Goal: Information Seeking & Learning: Learn about a topic

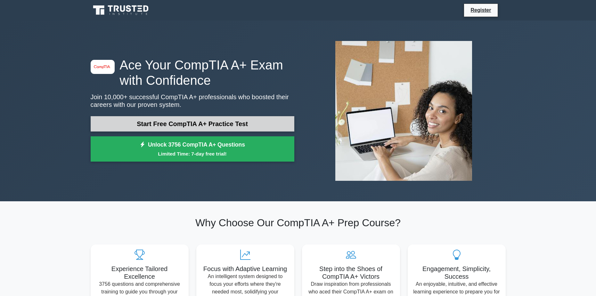
click at [224, 126] on link "Start Free CompTIA A+ Practice Test" at bounding box center [193, 123] width 204 height 15
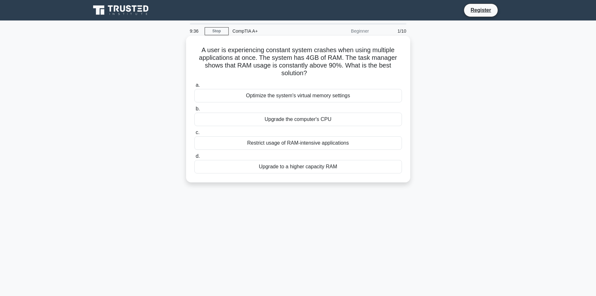
click at [320, 164] on div "Upgrade to a higher capacity RAM" at bounding box center [298, 166] width 208 height 13
click at [194, 159] on input "d. Upgrade to a higher capacity RAM" at bounding box center [194, 156] width 0 height 4
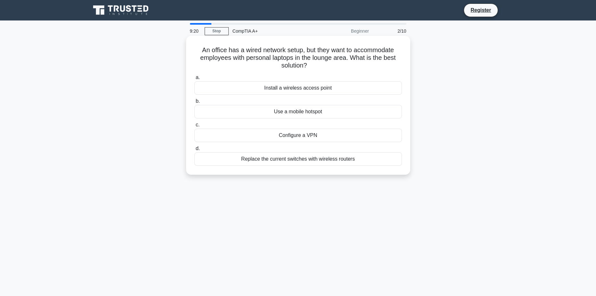
click at [323, 90] on div "Install a wireless access point" at bounding box center [298, 87] width 208 height 13
click at [194, 80] on input "a. Install a wireless access point" at bounding box center [194, 78] width 0 height 4
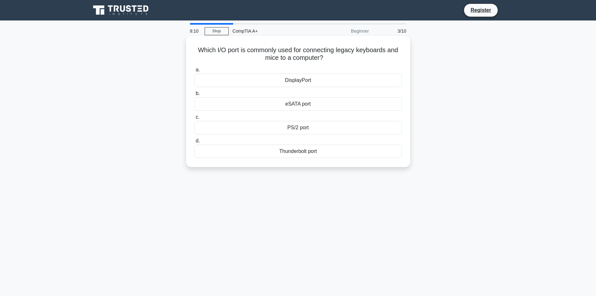
click at [314, 128] on div "PS/2 port" at bounding box center [298, 127] width 208 height 13
click at [194, 119] on input "c. PS/2 port" at bounding box center [194, 117] width 0 height 4
click at [315, 158] on div "Adaptive brightness" at bounding box center [298, 151] width 208 height 13
click at [194, 143] on input "d. Adaptive brightness" at bounding box center [194, 141] width 0 height 4
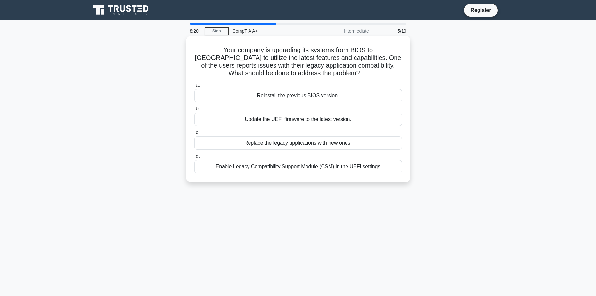
click at [308, 170] on div "Enable Legacy Compatibility Support Module (CSM) in the UEFI settings" at bounding box center [298, 166] width 208 height 13
click at [194, 159] on input "d. Enable Legacy Compatibility Support Module (CSM) in the UEFI settings" at bounding box center [194, 156] width 0 height 4
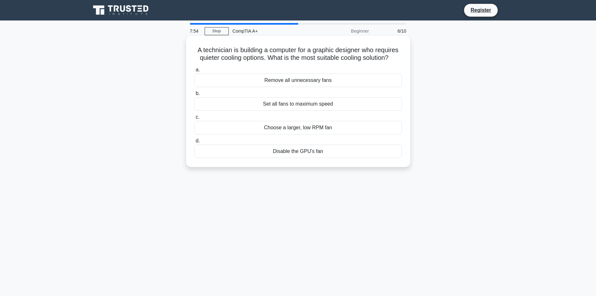
click at [306, 132] on div "Choose a larger, low RPM fan" at bounding box center [298, 127] width 208 height 13
click at [194, 119] on input "c. Choose a larger, low RPM fan" at bounding box center [194, 117] width 0 height 4
click at [310, 129] on div "Twist cables together tightly" at bounding box center [298, 127] width 208 height 13
click at [194, 119] on input "c. Twist cables together tightly" at bounding box center [194, 117] width 0 height 4
click at [316, 77] on div "Reset the BIOS/UEFI to its defaults" at bounding box center [298, 80] width 208 height 13
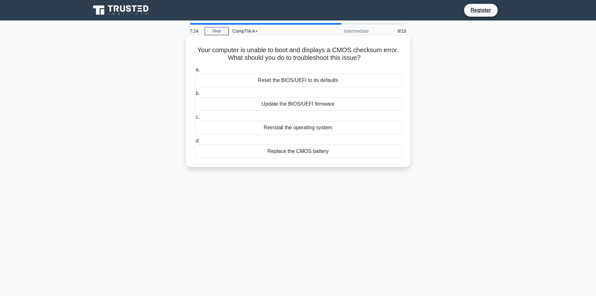
click at [194, 72] on input "a. Reset the BIOS/UEFI to its defaults" at bounding box center [194, 70] width 0 height 4
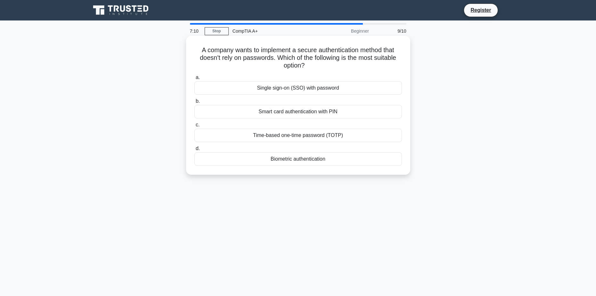
click at [314, 161] on div "Biometric authentication" at bounding box center [298, 158] width 208 height 13
click at [194, 151] on input "d. Biometric authentication" at bounding box center [194, 149] width 0 height 4
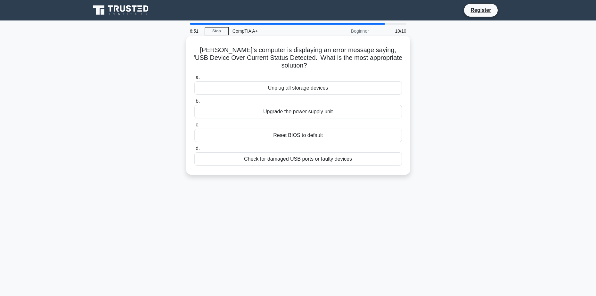
click at [306, 152] on div "Check for damaged USB ports or faulty devices" at bounding box center [298, 158] width 208 height 13
click at [194, 151] on input "d. Check for damaged USB ports or faulty devices" at bounding box center [194, 149] width 0 height 4
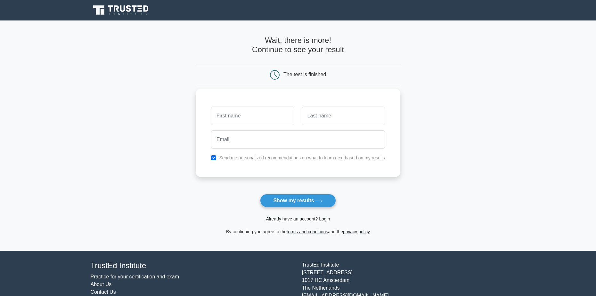
click at [270, 113] on input "text" at bounding box center [252, 116] width 83 height 19
click at [320, 203] on icon at bounding box center [318, 201] width 9 height 4
click at [268, 121] on input "text" at bounding box center [252, 116] width 83 height 19
type input "Jarhen"
type input "Natividad"
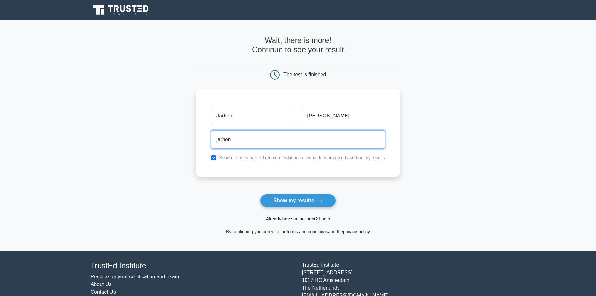
type input "jarhen.natividad@gmail.com"
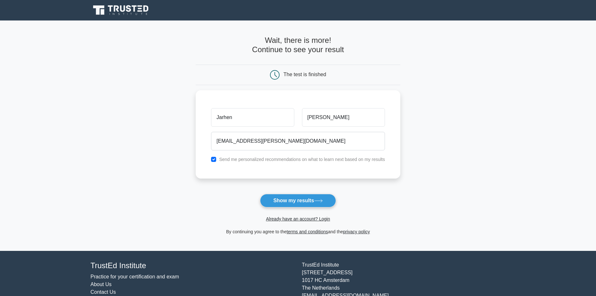
click at [289, 202] on button "Show my results" at bounding box center [298, 200] width 76 height 13
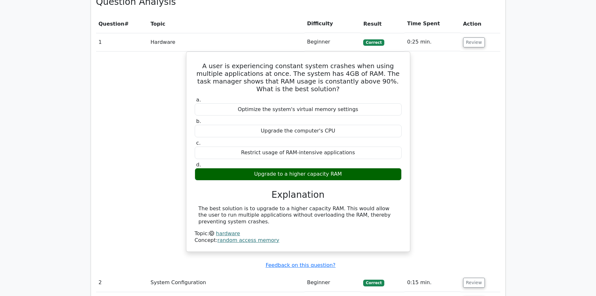
scroll to position [513, 0]
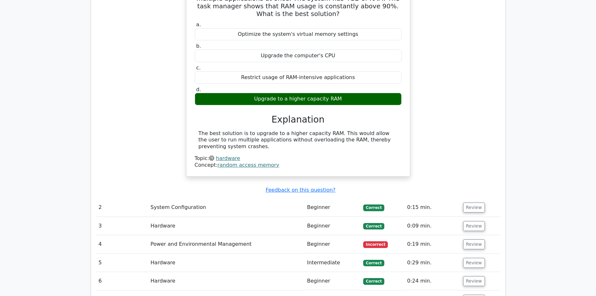
click at [182, 235] on td "Power and Environmental Management" at bounding box center [226, 244] width 157 height 18
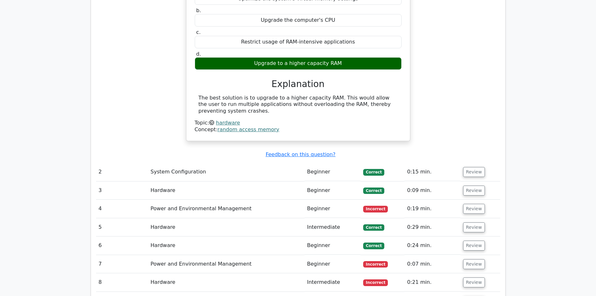
scroll to position [609, 0]
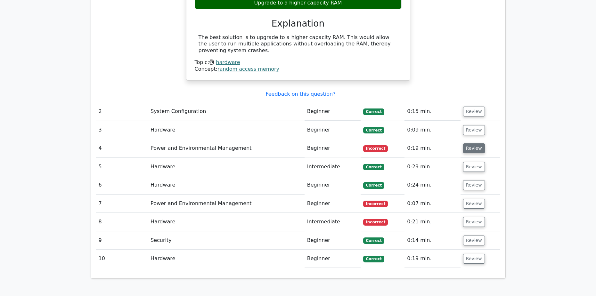
click at [473, 144] on button "Review" at bounding box center [474, 149] width 22 height 10
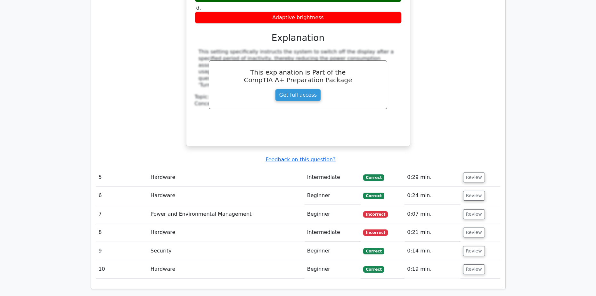
scroll to position [865, 0]
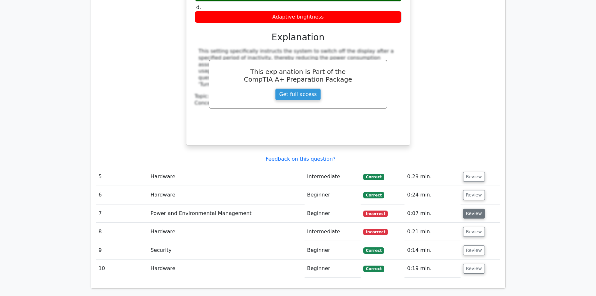
click at [466, 209] on button "Review" at bounding box center [474, 214] width 22 height 10
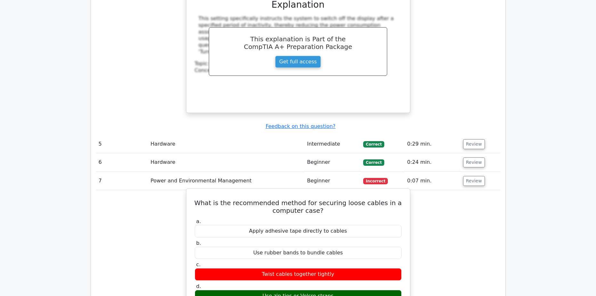
scroll to position [929, 0]
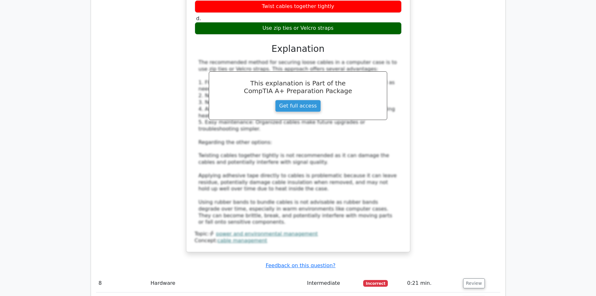
scroll to position [1217, 0]
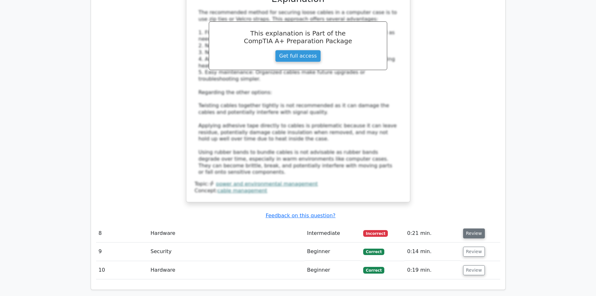
click at [477, 229] on button "Review" at bounding box center [474, 234] width 22 height 10
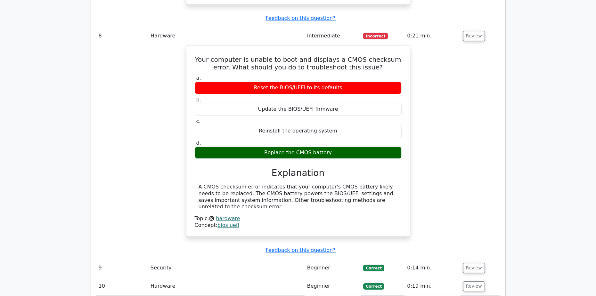
scroll to position [1474, 0]
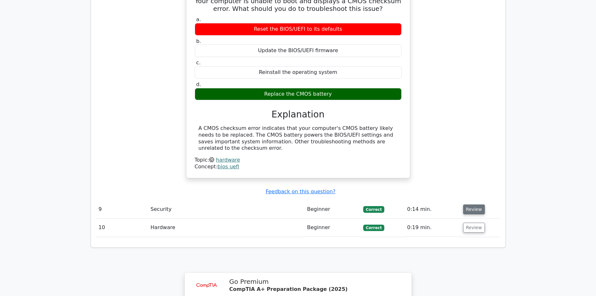
click at [478, 205] on button "Review" at bounding box center [474, 210] width 22 height 10
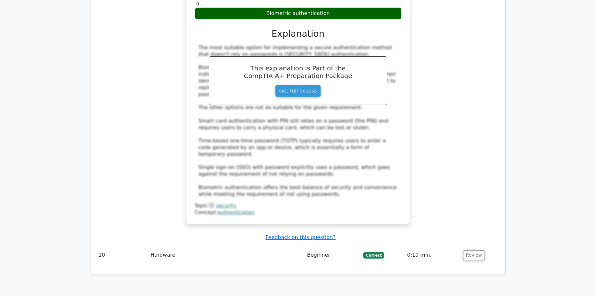
scroll to position [1794, 0]
click at [468, 251] on button "Review" at bounding box center [474, 256] width 22 height 10
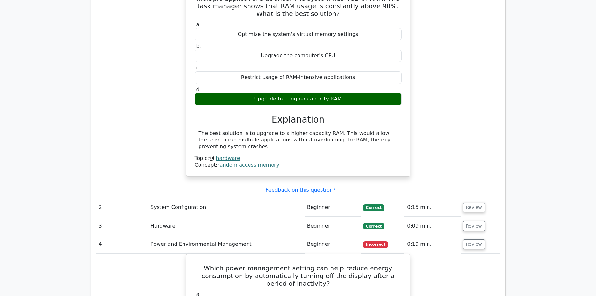
scroll to position [577, 0]
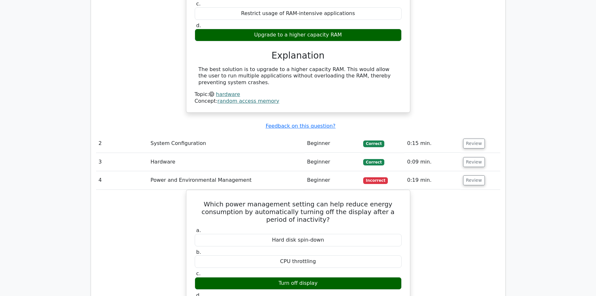
click at [465, 135] on td "Review" at bounding box center [481, 144] width 40 height 18
click at [468, 139] on button "Review" at bounding box center [474, 144] width 22 height 10
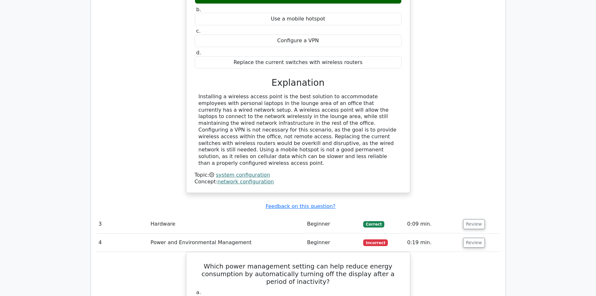
scroll to position [801, 0]
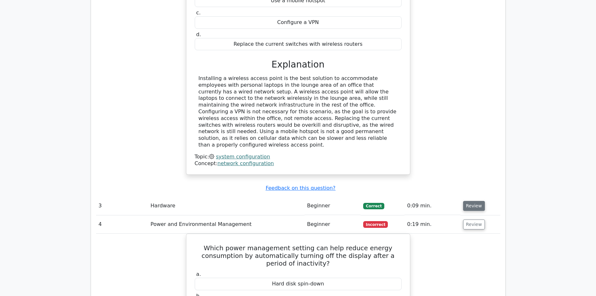
click at [473, 201] on button "Review" at bounding box center [474, 206] width 22 height 10
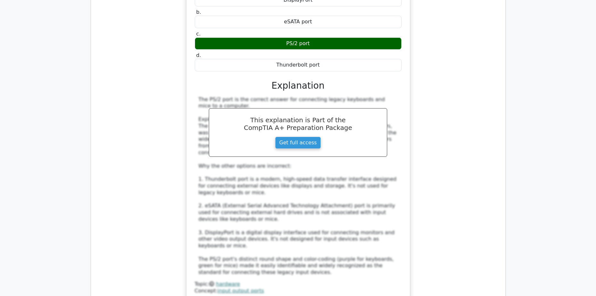
scroll to position [1185, 0]
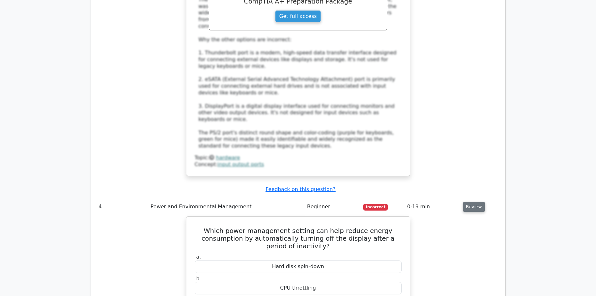
click at [471, 202] on button "Review" at bounding box center [474, 207] width 22 height 10
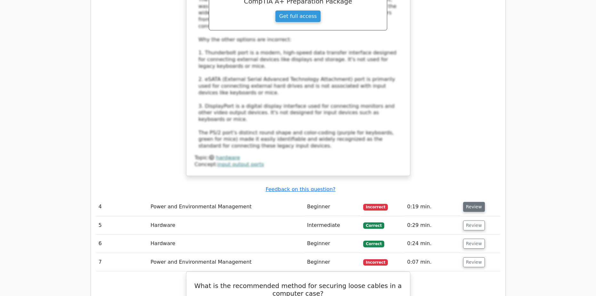
click at [471, 202] on button "Review" at bounding box center [474, 207] width 22 height 10
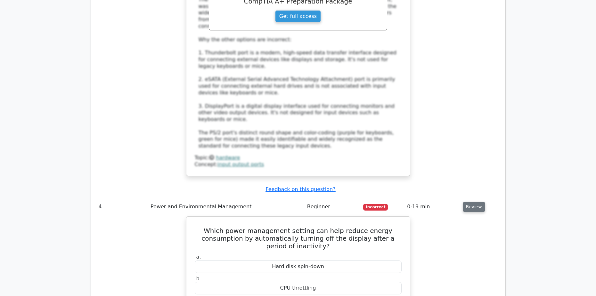
click at [471, 202] on button "Review" at bounding box center [474, 207] width 22 height 10
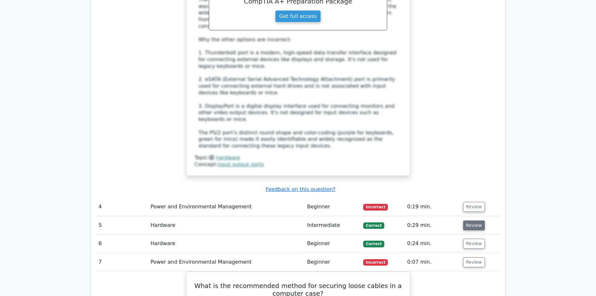
click at [467, 221] on button "Review" at bounding box center [474, 226] width 22 height 10
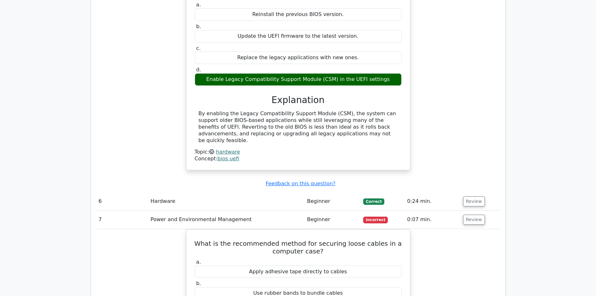
scroll to position [1474, 0]
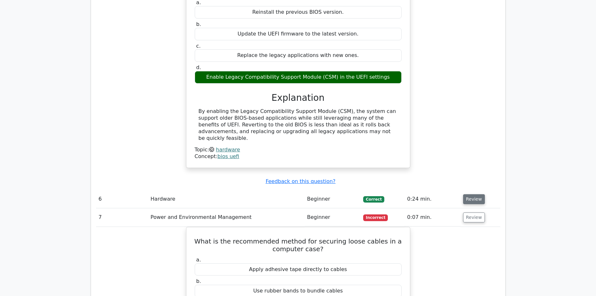
click at [475, 194] on button "Review" at bounding box center [474, 199] width 22 height 10
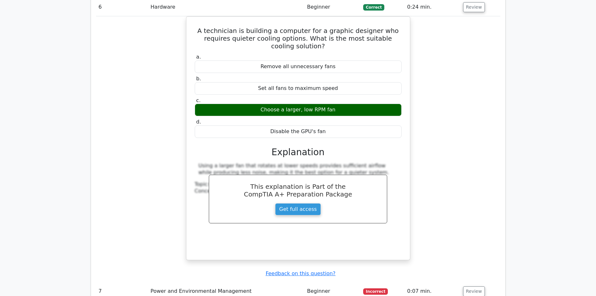
scroll to position [1762, 0]
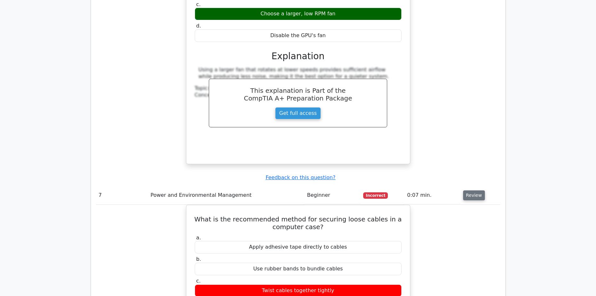
click at [479, 191] on button "Review" at bounding box center [474, 196] width 22 height 10
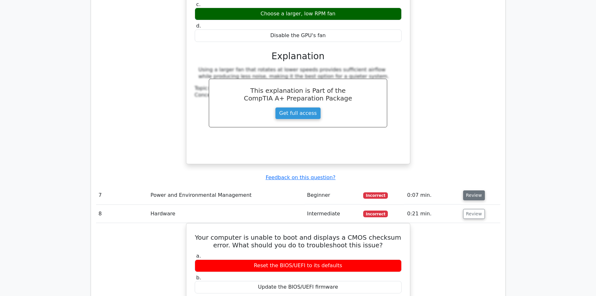
click at [474, 191] on button "Review" at bounding box center [474, 196] width 22 height 10
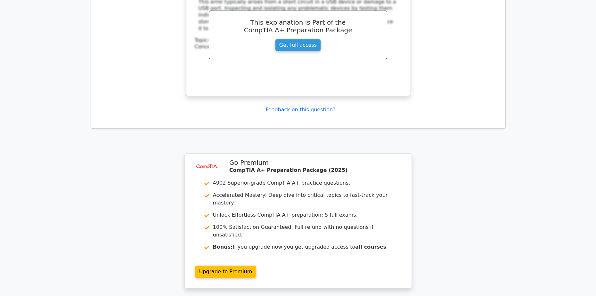
scroll to position [3095, 0]
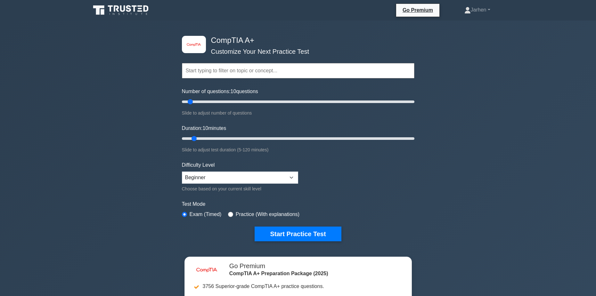
click at [238, 67] on input "text" at bounding box center [298, 70] width 233 height 15
click at [269, 177] on select "Beginner Intermediate Expert" at bounding box center [240, 178] width 116 height 12
click at [182, 172] on select "Beginner Intermediate Expert" at bounding box center [240, 178] width 116 height 12
click at [232, 214] on input "radio" at bounding box center [230, 214] width 5 height 5
radio input "true"
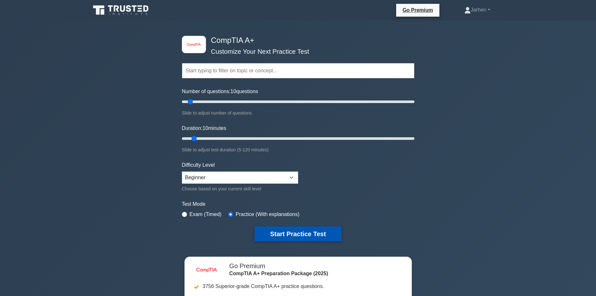
click at [285, 236] on button "Start Practice Test" at bounding box center [298, 234] width 86 height 15
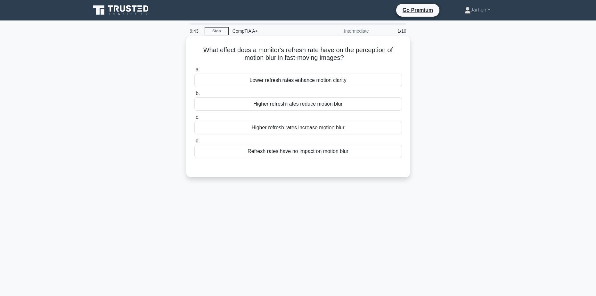
click at [324, 108] on div "Higher refresh rates reduce motion blur" at bounding box center [298, 103] width 208 height 13
click at [194, 96] on input "b. Higher refresh rates reduce motion blur" at bounding box center [194, 94] width 0 height 4
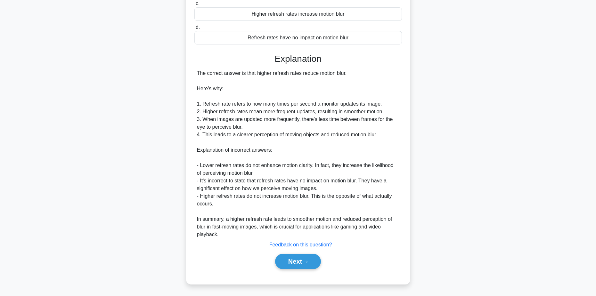
scroll to position [114, 0]
click at [308, 257] on button "Next" at bounding box center [298, 261] width 46 height 15
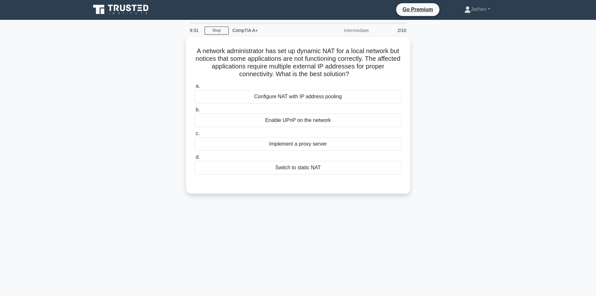
scroll to position [0, 0]
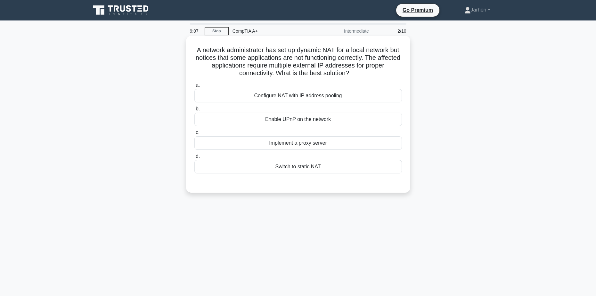
click at [311, 99] on div "Configure NAT with IP address pooling" at bounding box center [298, 95] width 208 height 13
click at [194, 87] on input "a. Configure NAT with IP address pooling" at bounding box center [194, 85] width 0 height 4
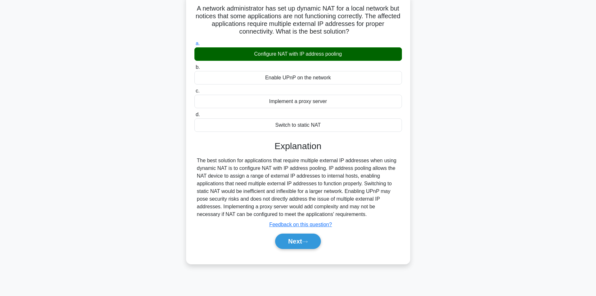
scroll to position [50, 0]
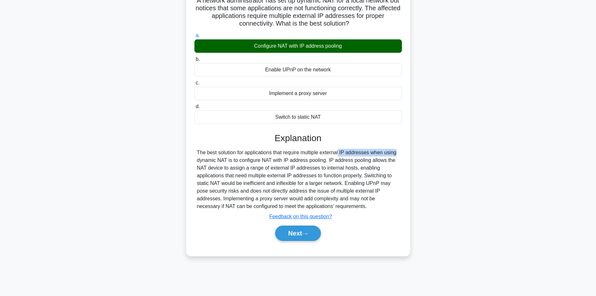
drag, startPoint x: 302, startPoint y: 155, endPoint x: 356, endPoint y: 156, distance: 53.8
click at [356, 156] on div "The best solution for applications that require multiple external IP addresses …" at bounding box center [298, 180] width 202 height 62
click at [334, 174] on div "The best solution for applications that require multiple external IP addresses …" at bounding box center [298, 180] width 202 height 62
drag, startPoint x: 197, startPoint y: 162, endPoint x: 250, endPoint y: 163, distance: 52.9
click at [250, 163] on div "The best solution for applications that require multiple external IP addresses …" at bounding box center [298, 180] width 202 height 62
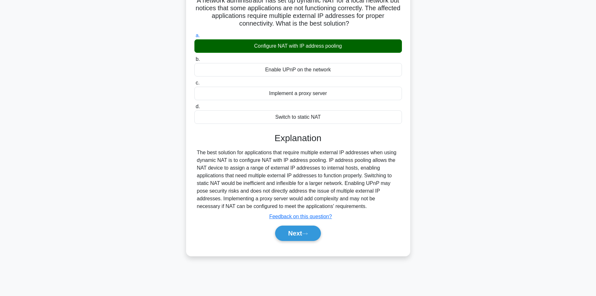
click at [217, 169] on div "The best solution for applications that require multiple external IP addresses …" at bounding box center [298, 180] width 202 height 62
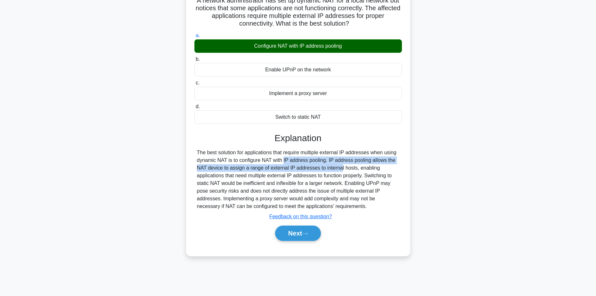
drag, startPoint x: 259, startPoint y: 165, endPoint x: 303, endPoint y: 166, distance: 43.6
click at [303, 166] on div "The best solution for applications that require multiple external IP addresses …" at bounding box center [298, 180] width 202 height 62
click at [315, 164] on div "The best solution for applications that require multiple external IP addresses …" at bounding box center [298, 180] width 202 height 62
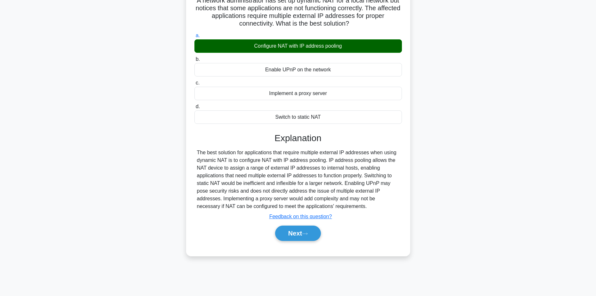
drag, startPoint x: 331, startPoint y: 161, endPoint x: 380, endPoint y: 207, distance: 67.1
click at [380, 207] on div "The best solution for applications that require multiple external IP addresses …" at bounding box center [298, 180] width 202 height 62
click at [308, 232] on button "Next" at bounding box center [298, 233] width 46 height 15
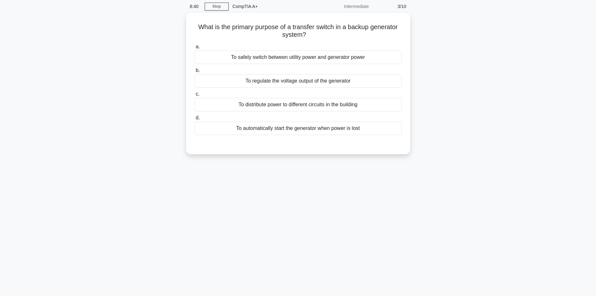
scroll to position [0, 0]
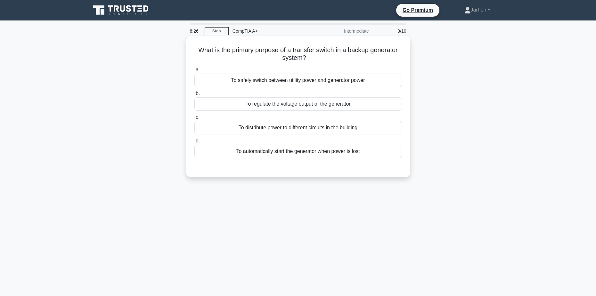
click at [310, 83] on div "To safely switch between utility power and generator power" at bounding box center [298, 80] width 208 height 13
click at [194, 72] on input "a. To safely switch between utility power and generator power" at bounding box center [194, 70] width 0 height 4
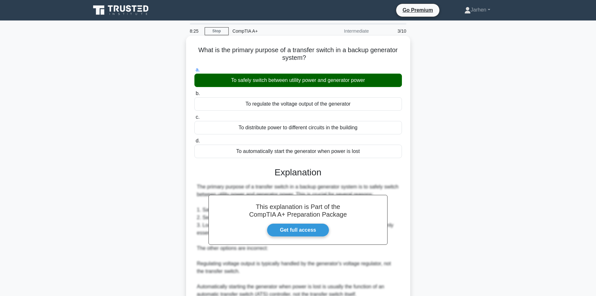
scroll to position [107, 0]
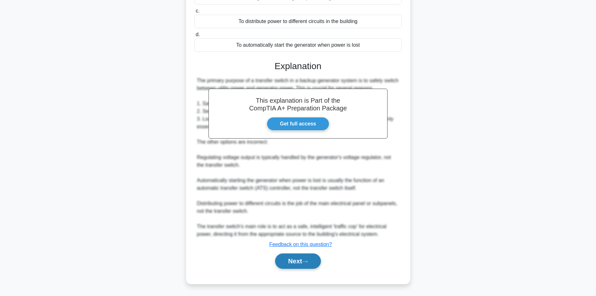
click at [308, 261] on icon at bounding box center [305, 262] width 6 height 4
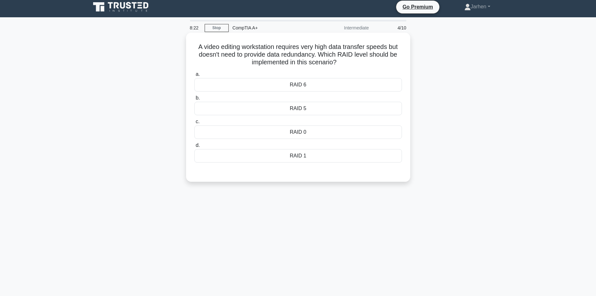
scroll to position [0, 0]
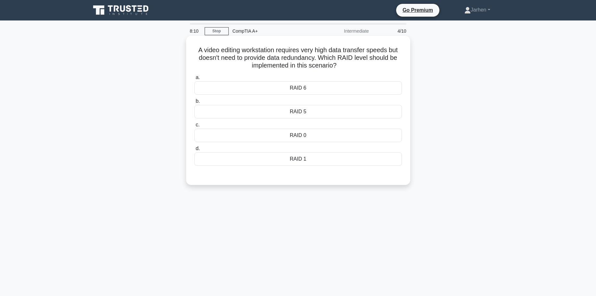
click at [297, 115] on div "RAID 5" at bounding box center [298, 111] width 208 height 13
click at [194, 103] on input "b. RAID 5" at bounding box center [194, 101] width 0 height 4
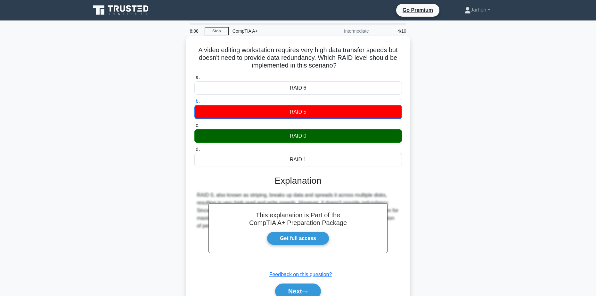
click at [304, 142] on div "RAID 0" at bounding box center [298, 135] width 208 height 13
click at [194, 128] on input "c. RAID 0" at bounding box center [194, 126] width 0 height 4
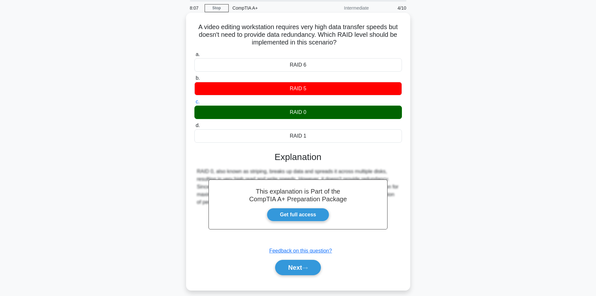
scroll to position [50, 0]
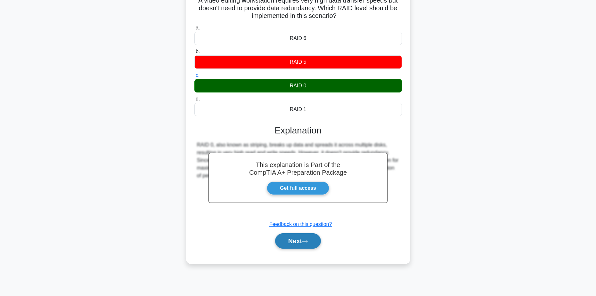
click at [312, 241] on button "Next" at bounding box center [298, 241] width 46 height 15
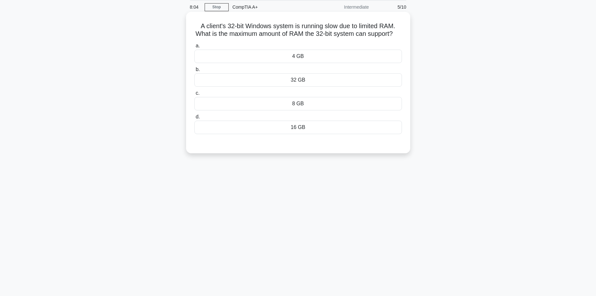
scroll to position [0, 0]
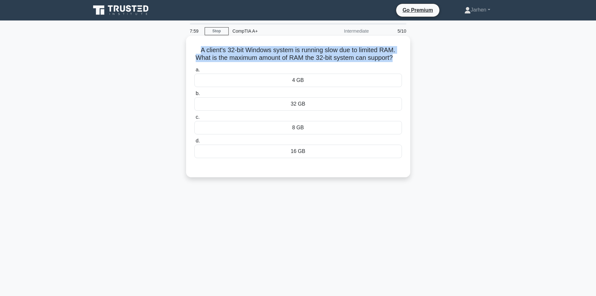
drag, startPoint x: 202, startPoint y: 50, endPoint x: 399, endPoint y: 60, distance: 197.3
click at [399, 60] on h5 "A client's 32-bit Windows system is running slow due to limited RAM. What is th…" at bounding box center [298, 54] width 209 height 16
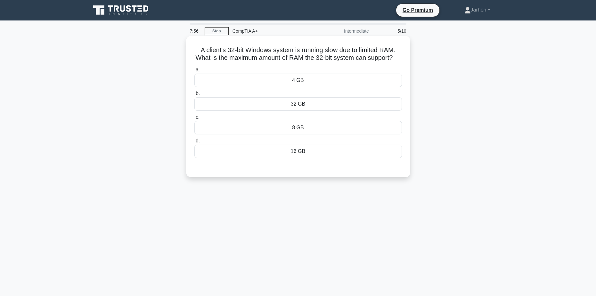
click at [340, 62] on h5 "A client's 32-bit Windows system is running slow due to limited RAM. What is th…" at bounding box center [298, 54] width 209 height 16
click at [295, 133] on div "8 GB" at bounding box center [298, 127] width 208 height 13
click at [194, 119] on input "c. 8 GB" at bounding box center [194, 117] width 0 height 4
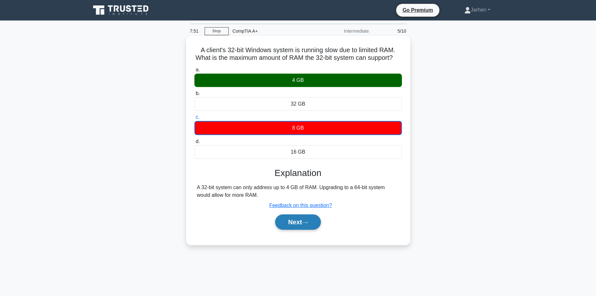
click at [311, 230] on button "Next" at bounding box center [298, 222] width 46 height 15
